Goal: Go to known website: Access a specific website the user already knows

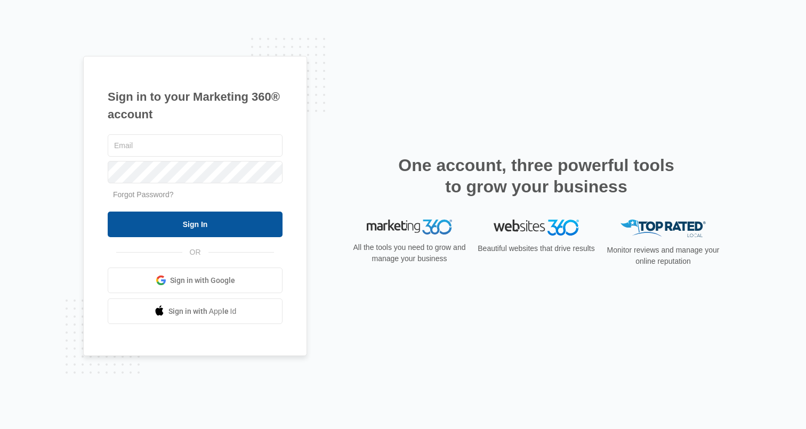
type input "hollie.giddens@madwire.com"
click at [213, 219] on input "Sign In" at bounding box center [195, 225] width 175 height 26
